Goal: Task Accomplishment & Management: Manage account settings

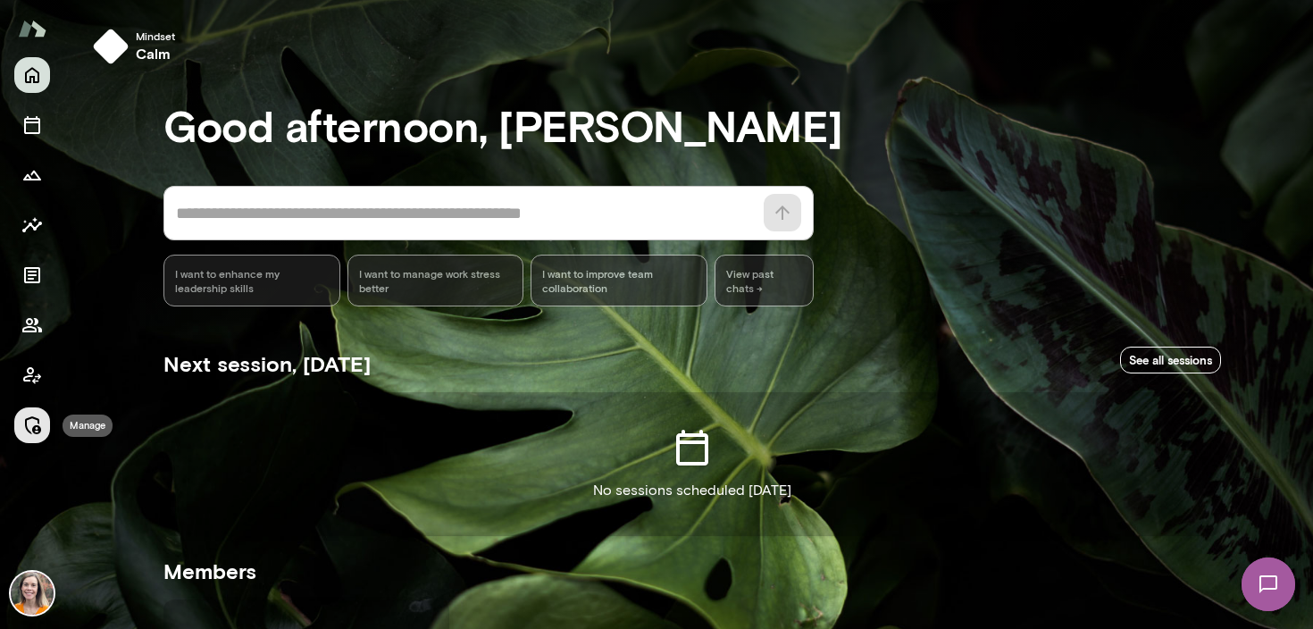
click at [29, 421] on icon "Manage" at bounding box center [31, 424] width 21 height 21
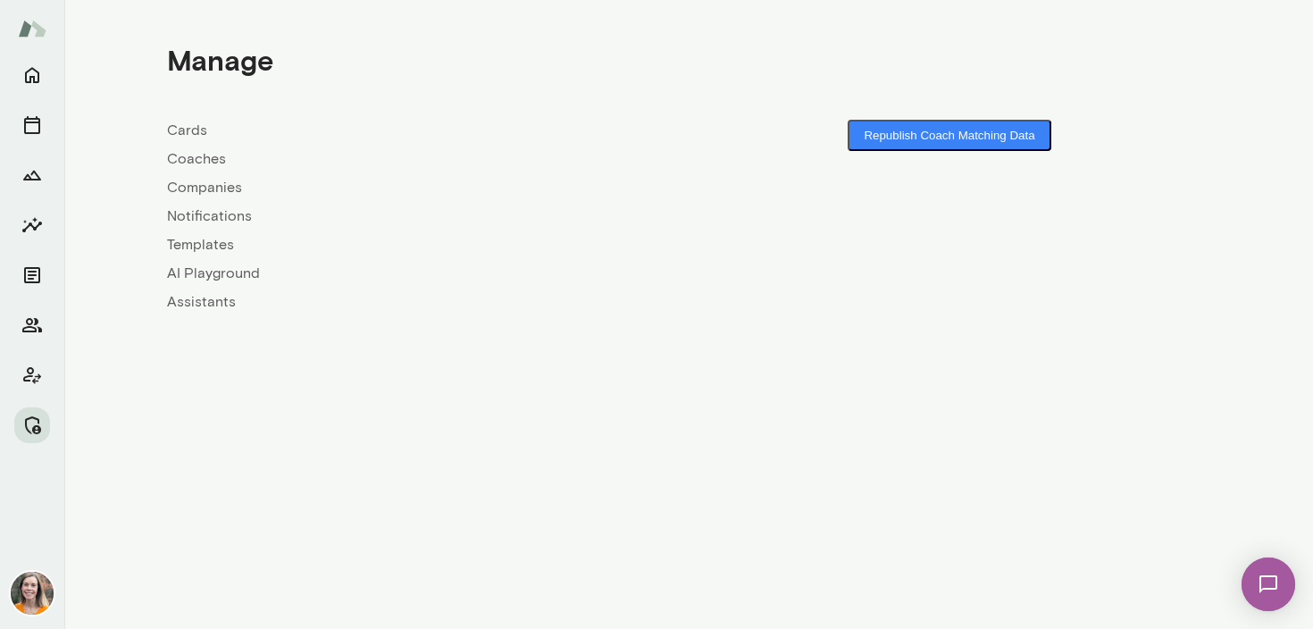
click at [192, 156] on link "Coaches" at bounding box center [428, 158] width 522 height 21
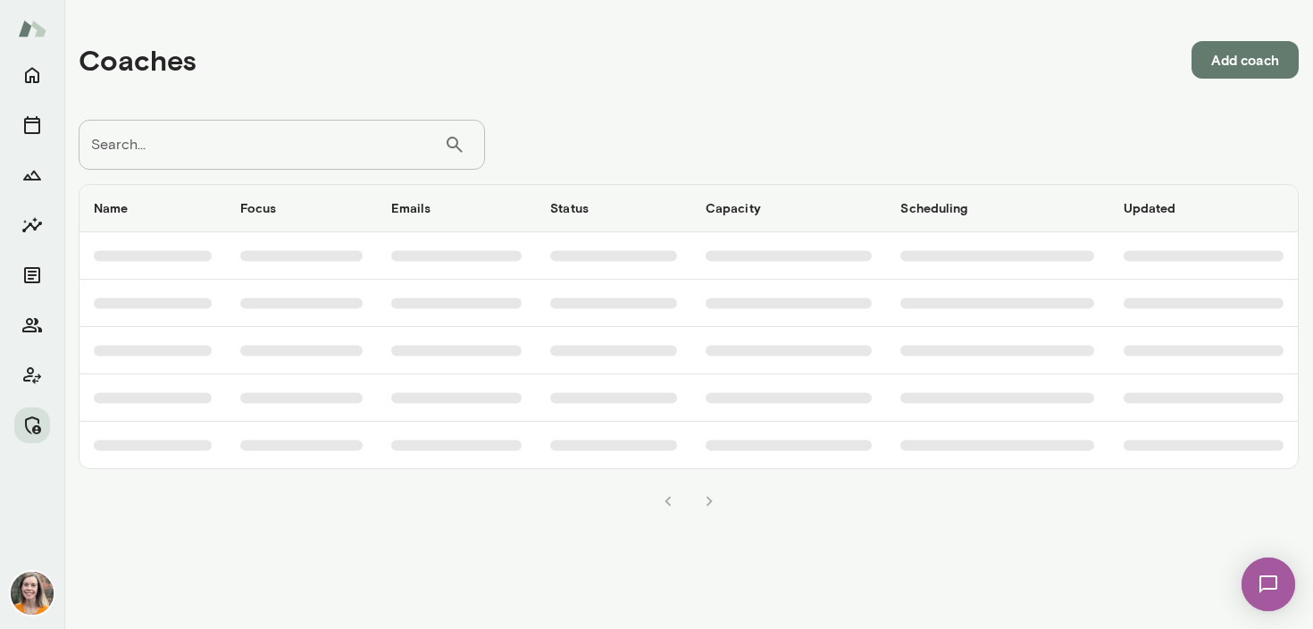
click at [212, 139] on input "Search..." at bounding box center [261, 145] width 365 height 50
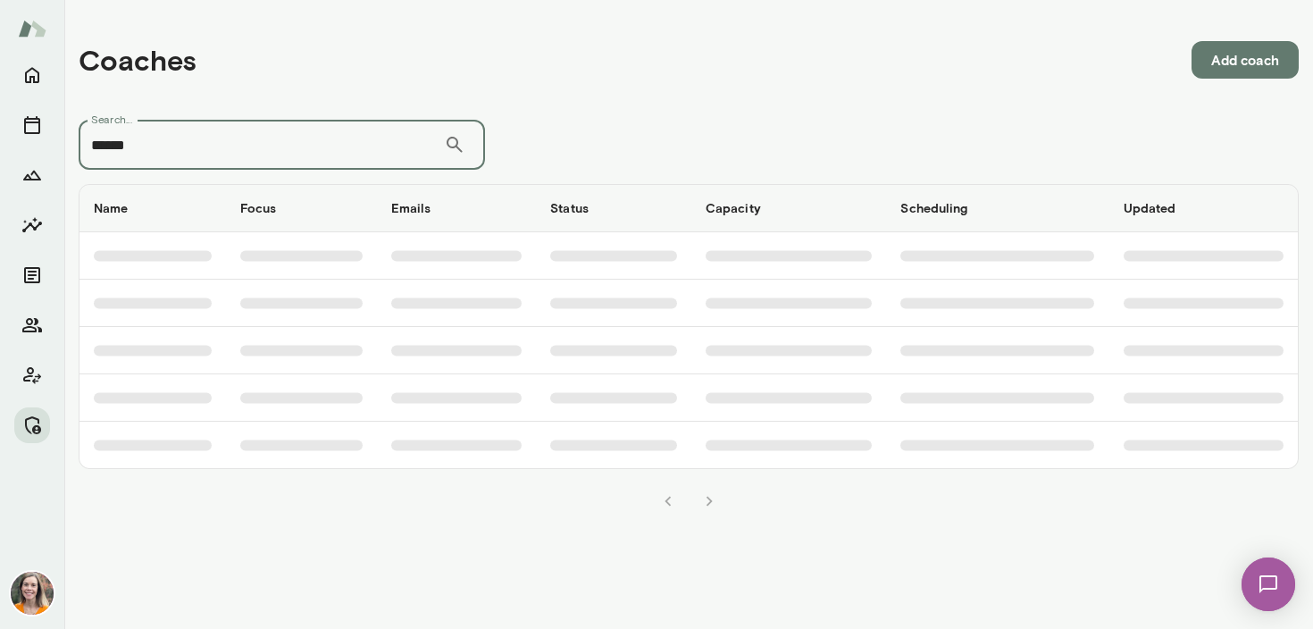
type input "******"
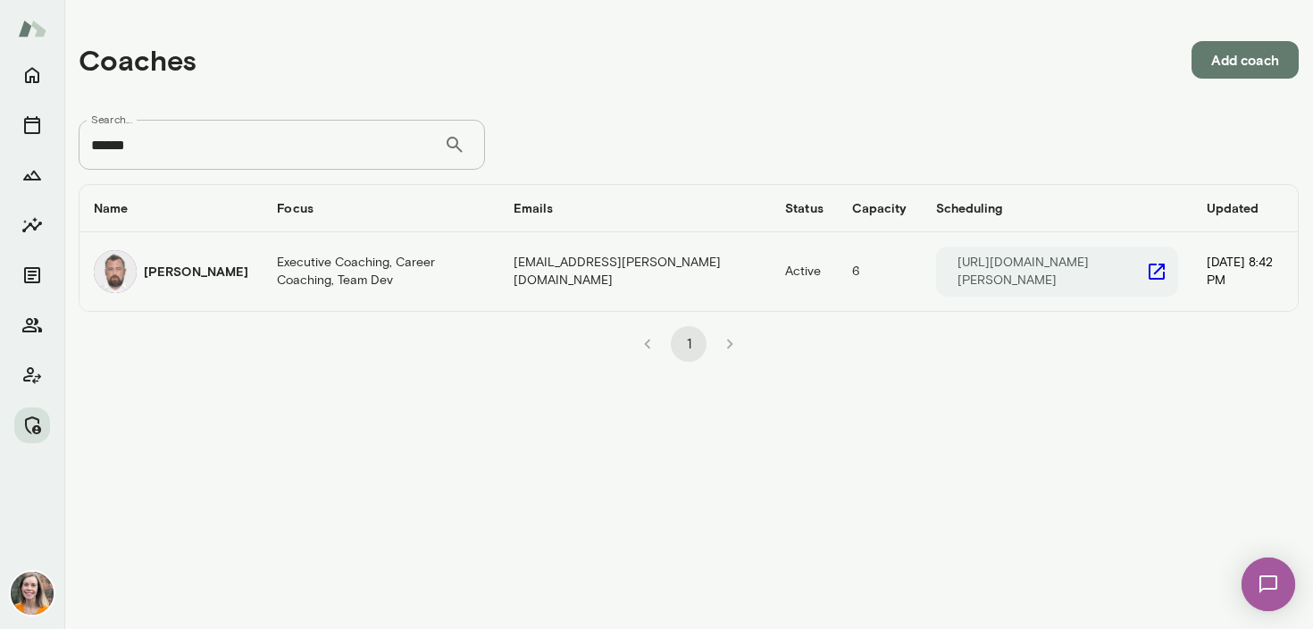
click at [178, 268] on h6 "[PERSON_NAME]" at bounding box center [196, 272] width 105 height 18
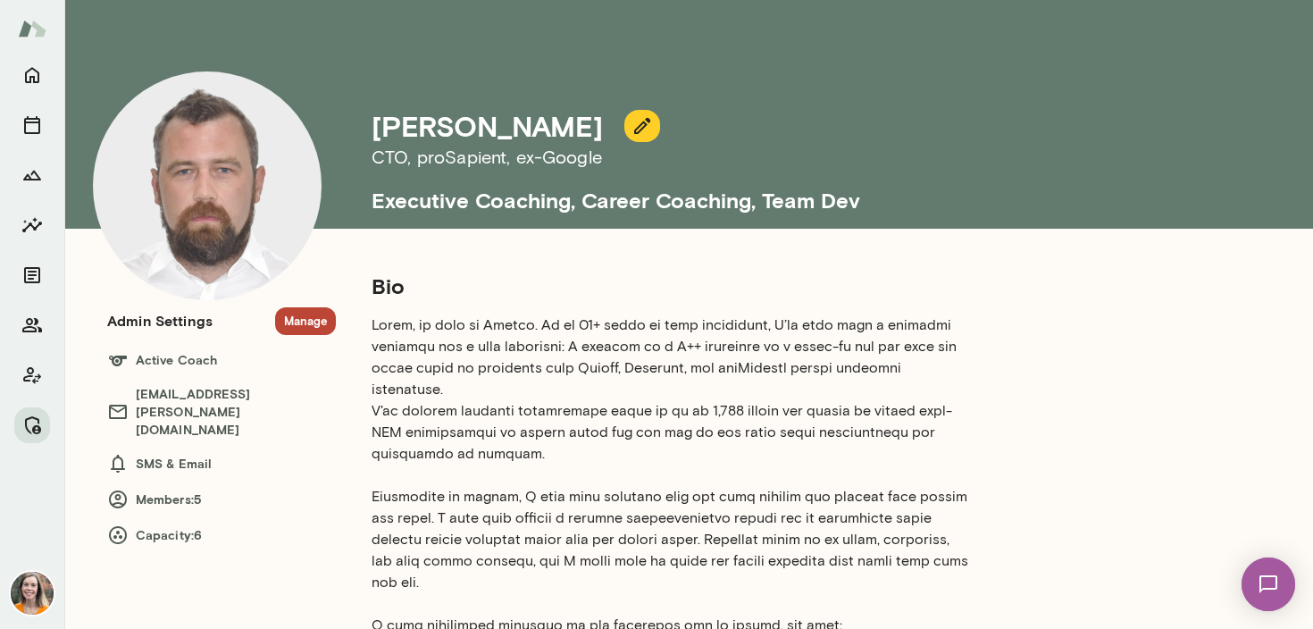
click at [297, 318] on button "Manage" at bounding box center [305, 321] width 61 height 28
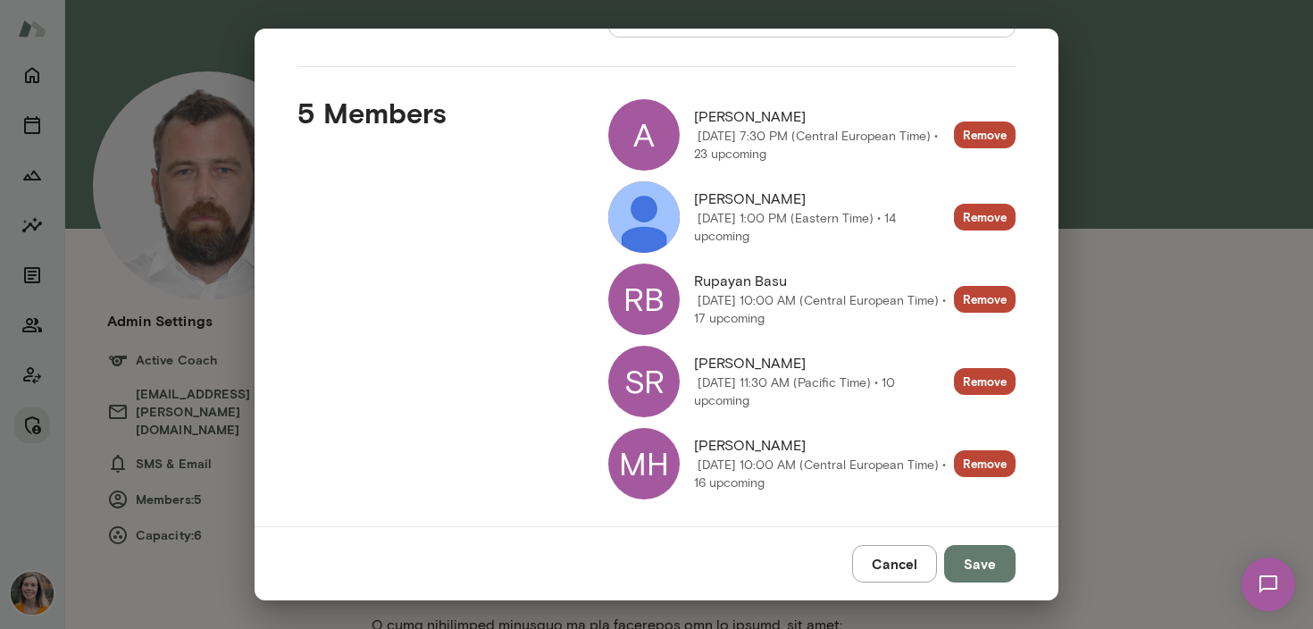
scroll to position [225, 0]
